Goal: Information Seeking & Learning: Learn about a topic

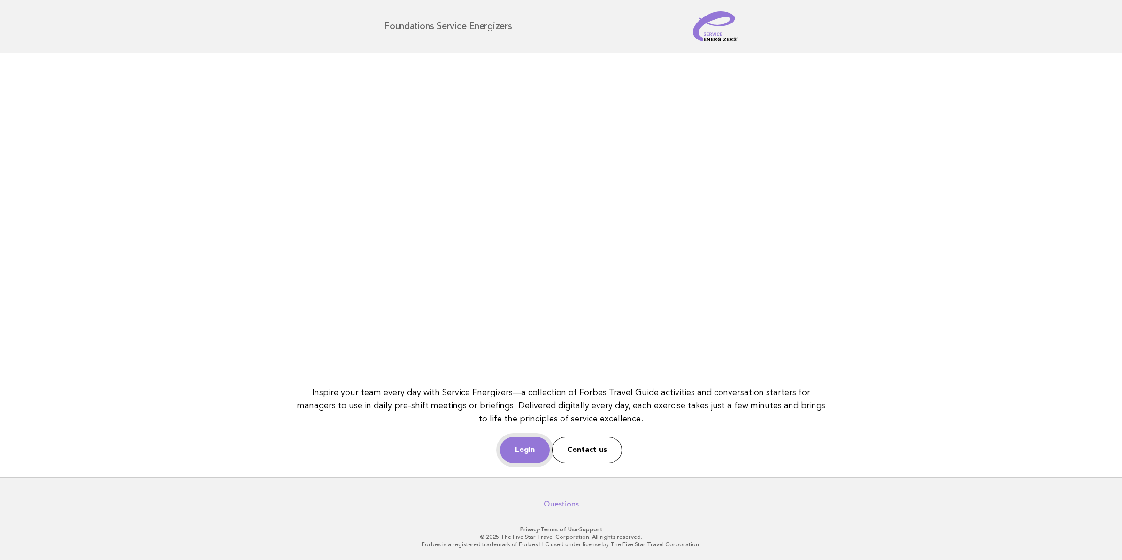
drag, startPoint x: 0, startPoint y: 0, endPoint x: 517, endPoint y: 439, distance: 678.4
click at [518, 439] on link "Login" at bounding box center [525, 450] width 50 height 26
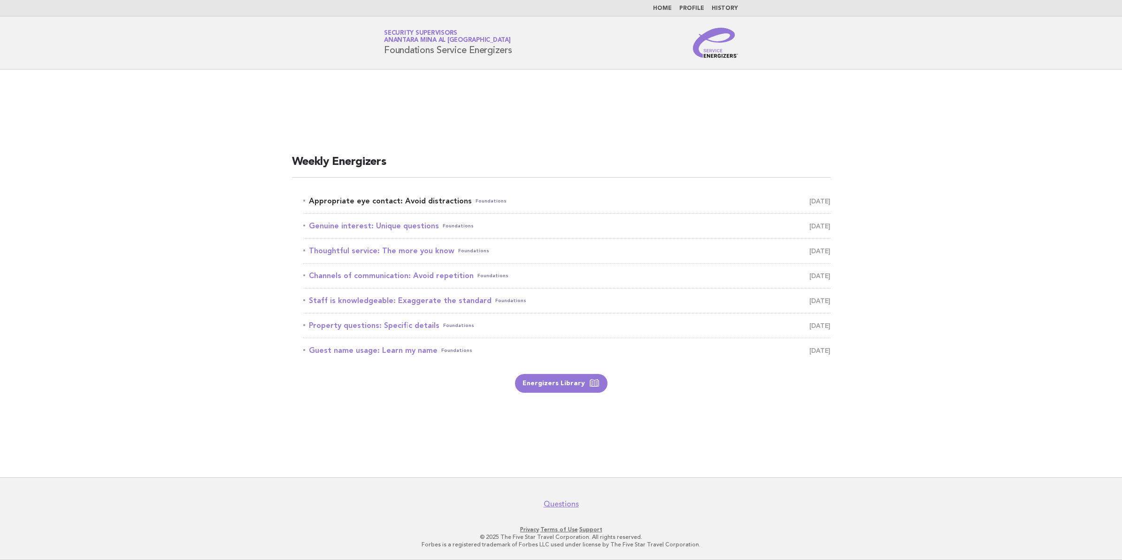
click at [345, 196] on link "Appropriate eye contact: Avoid distractions Foundations September 22" at bounding box center [566, 200] width 527 height 13
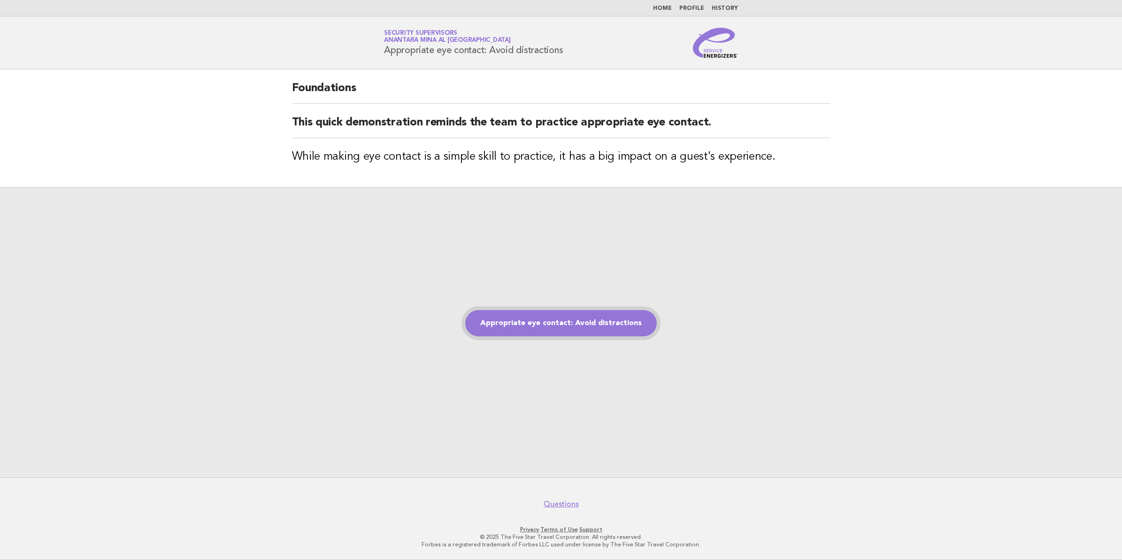
click at [578, 326] on link "Appropriate eye contact: Avoid distractions" at bounding box center [561, 323] width 192 height 26
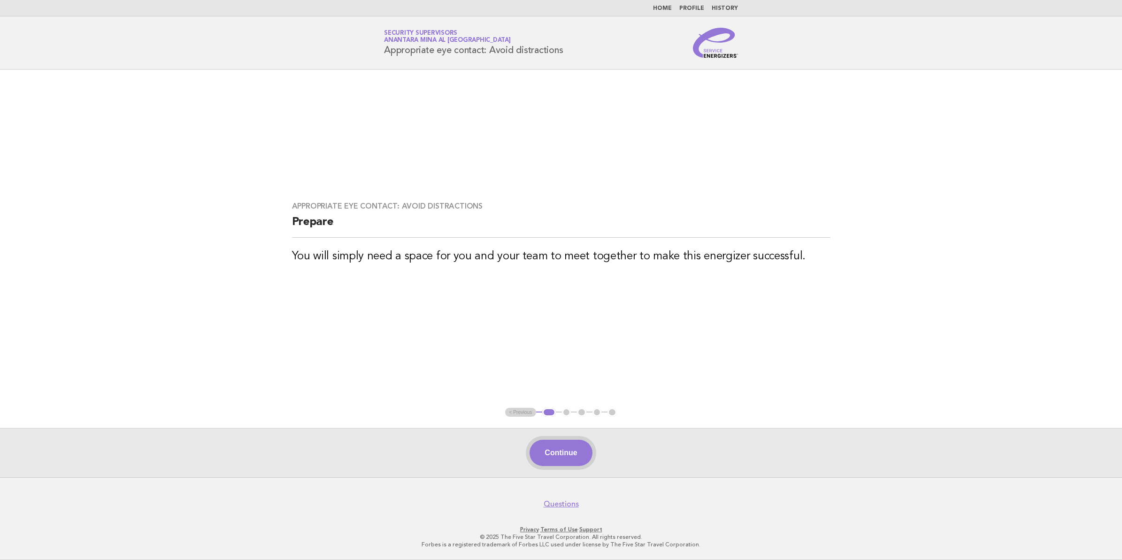
click at [576, 444] on button "Continue" at bounding box center [561, 452] width 62 height 26
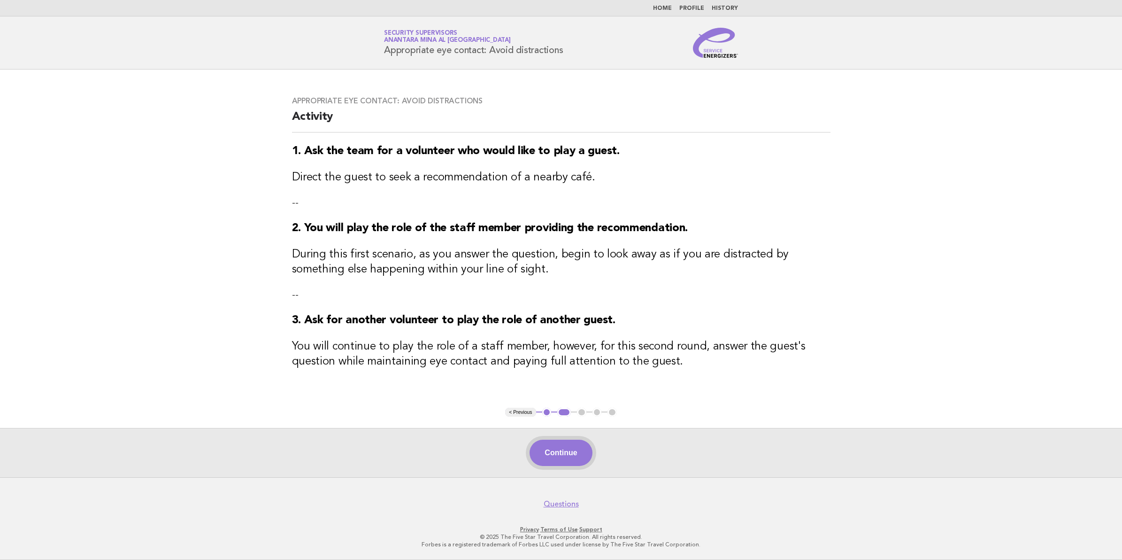
click at [563, 442] on button "Continue" at bounding box center [561, 452] width 62 height 26
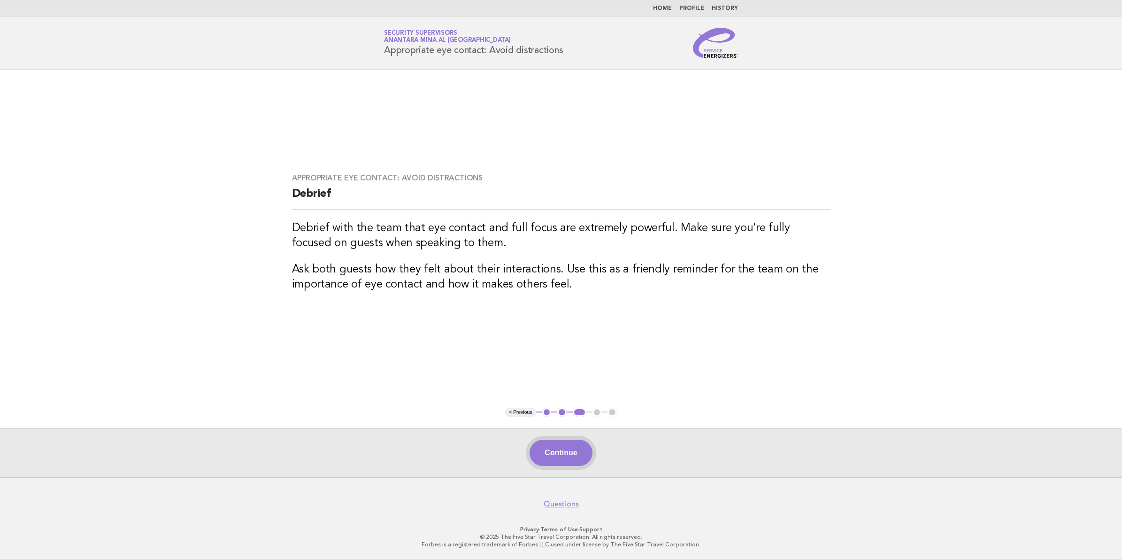
click at [576, 456] on button "Continue" at bounding box center [561, 452] width 62 height 26
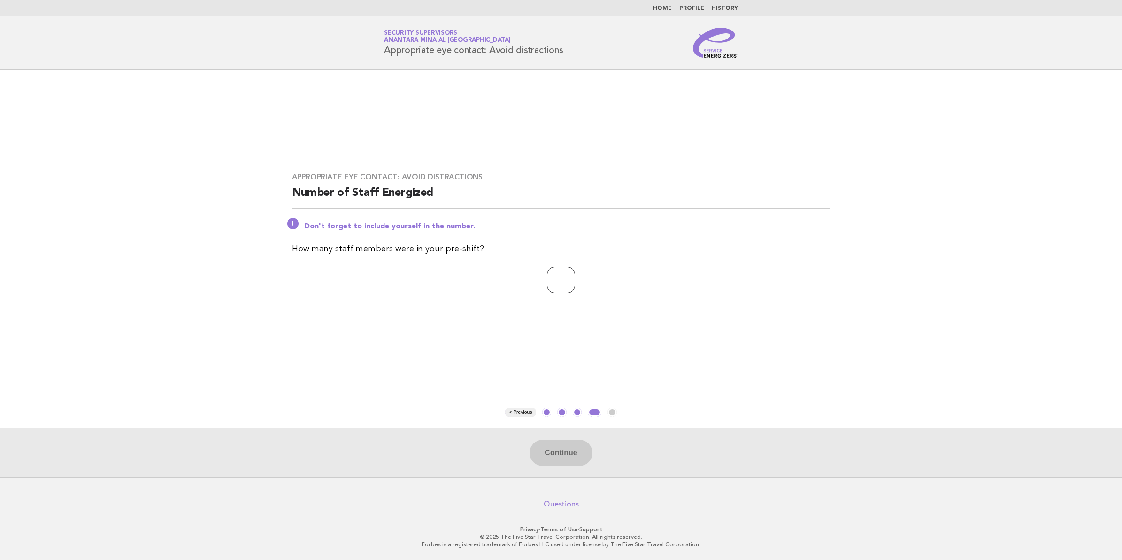
click at [547, 280] on input "number" at bounding box center [561, 280] width 28 height 26
type input "**"
click at [573, 444] on button "Continue" at bounding box center [561, 452] width 62 height 26
